Goal: Find specific page/section: Find specific page/section

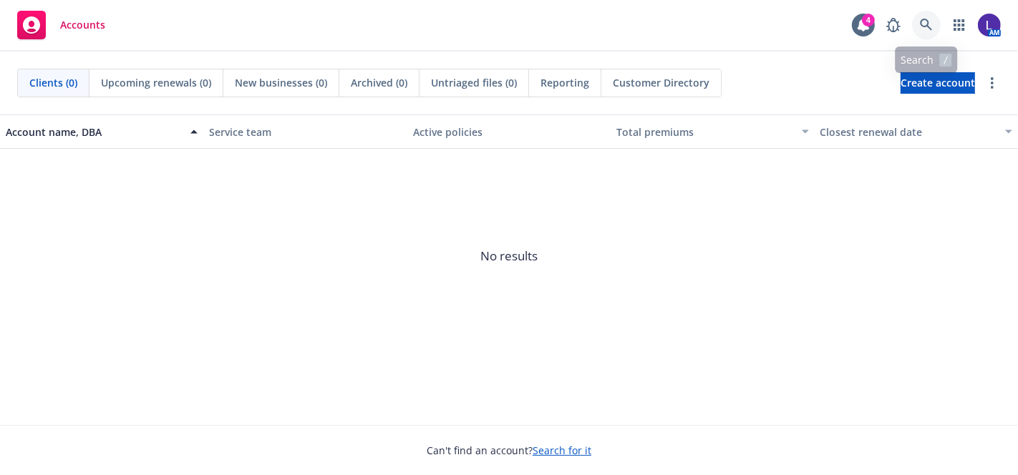
click at [933, 21] on link at bounding box center [926, 25] width 29 height 29
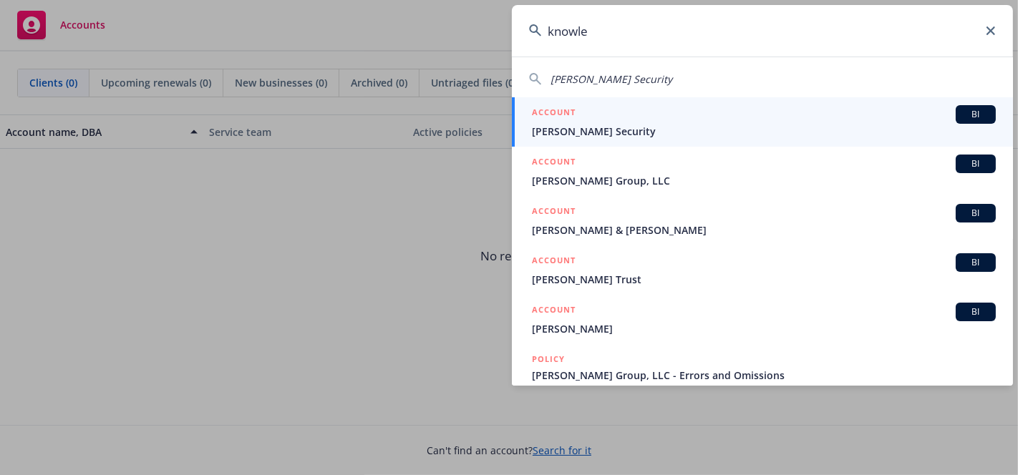
drag, startPoint x: 584, startPoint y: 32, endPoint x: 535, endPoint y: 32, distance: 49.4
click at [535, 32] on div "knowle" at bounding box center [762, 31] width 501 height 52
paste input "Krowdsourced"
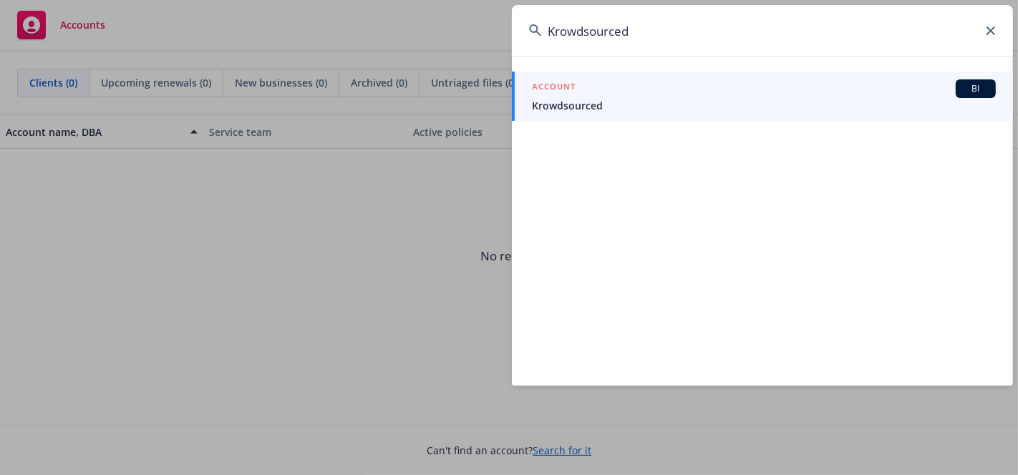
type input "Krowdsourced"
click at [573, 97] on div "ACCOUNT BI" at bounding box center [764, 88] width 464 height 19
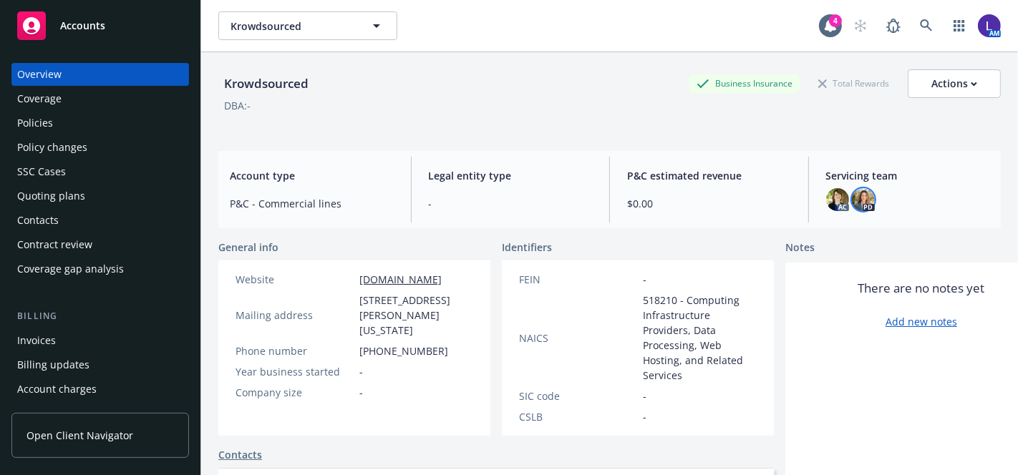
click at [861, 201] on img at bounding box center [863, 199] width 23 height 23
click at [826, 198] on img at bounding box center [837, 199] width 23 height 23
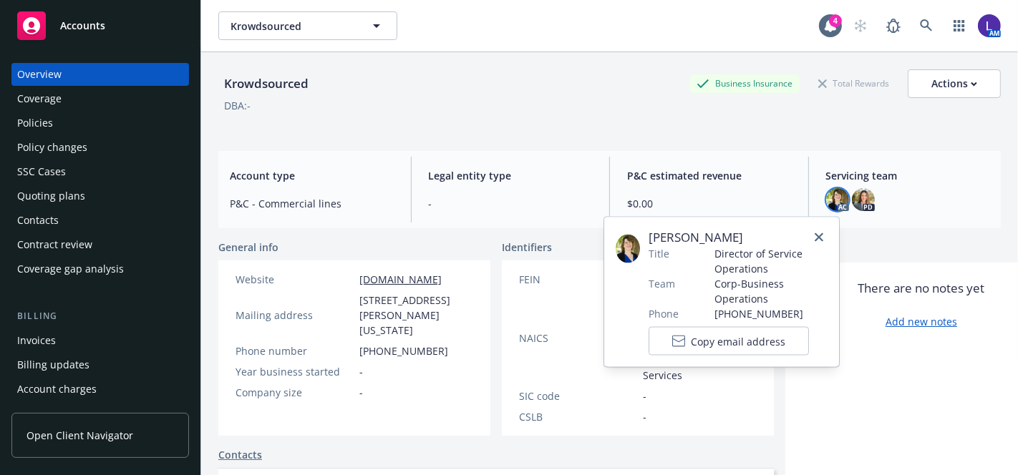
click at [632, 248] on img at bounding box center [628, 249] width 24 height 29
